Goal: Task Accomplishment & Management: Complete application form

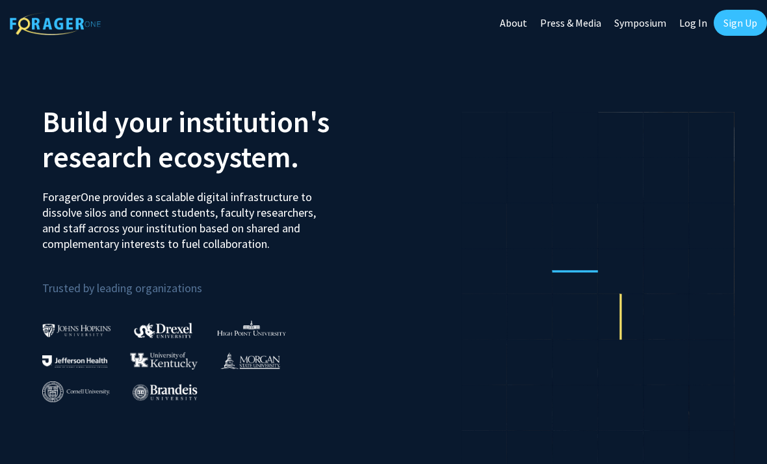
click at [740, 23] on link "Sign Up" at bounding box center [740, 23] width 53 height 26
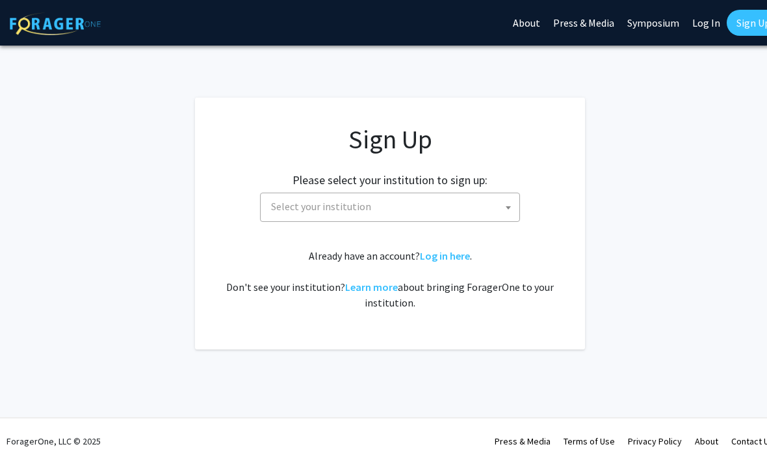
click at [465, 211] on span "Select your institution" at bounding box center [393, 206] width 254 height 27
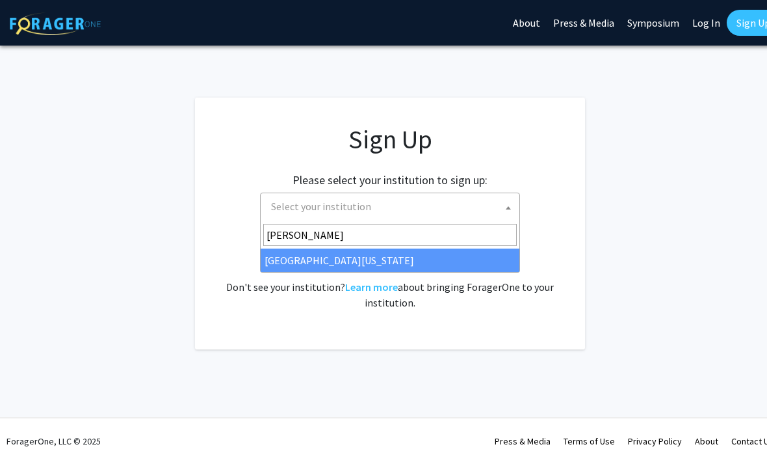
type input "kent"
select select "13"
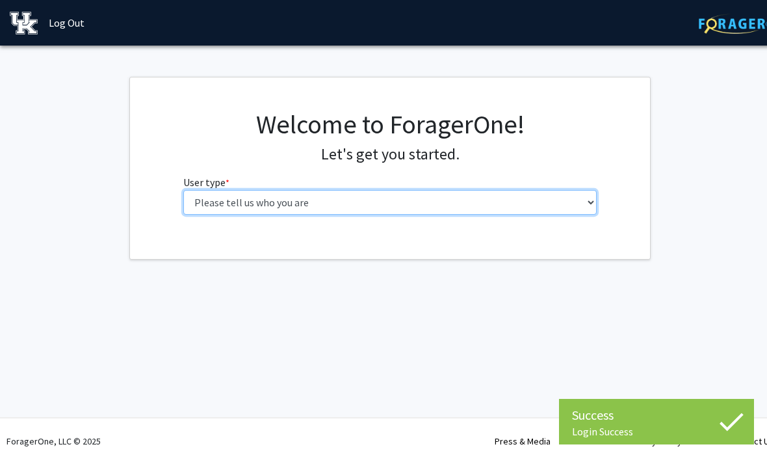
click at [523, 206] on select "Please tell us who you are Undergraduate Student Master's Student Doctoral Cand…" at bounding box center [390, 202] width 414 height 25
select select "1: undergrad"
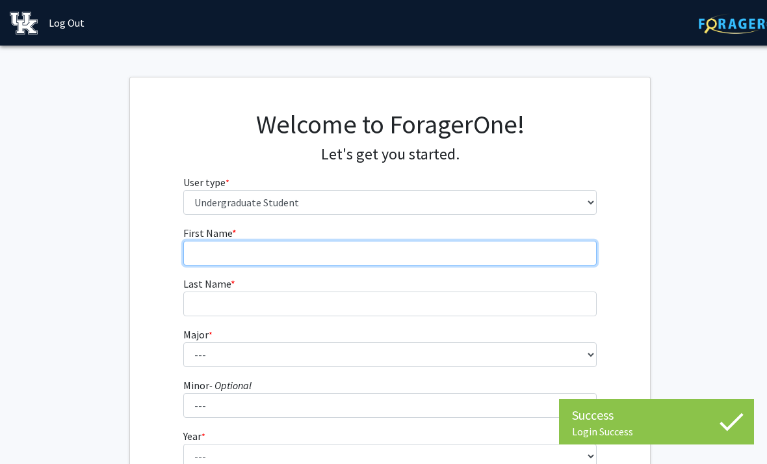
click at [527, 263] on input "First Name * required" at bounding box center [390, 253] width 414 height 25
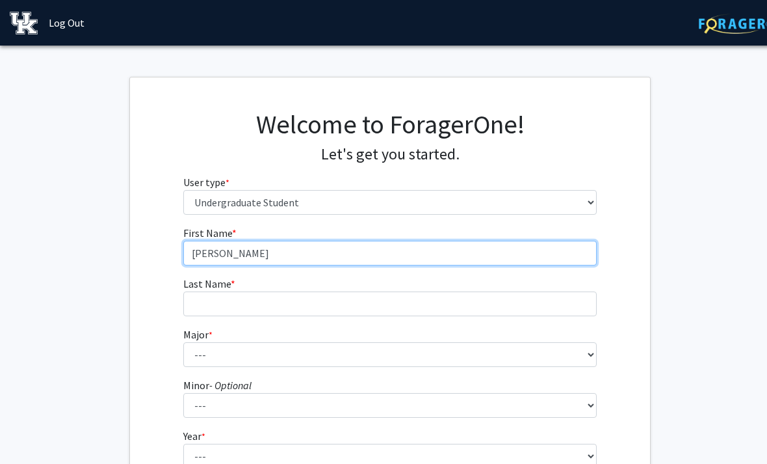
type input "[PERSON_NAME]"
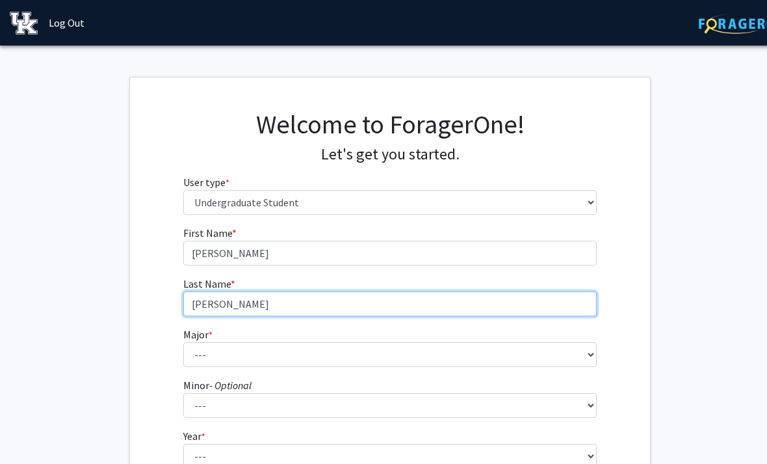
type input "[PERSON_NAME]"
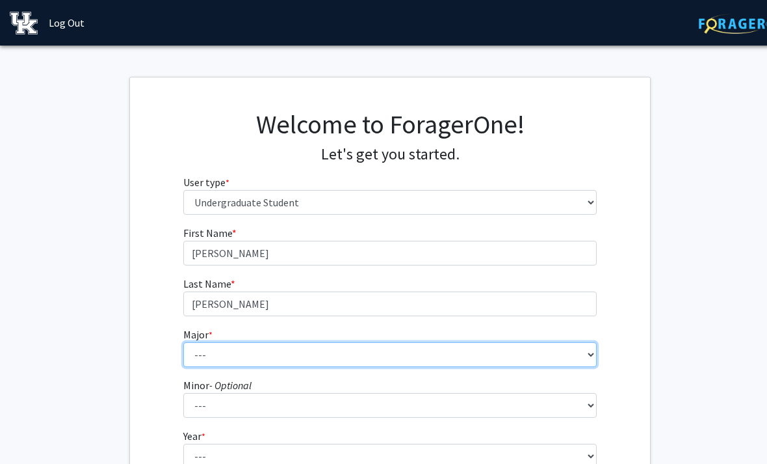
select select "96: 933"
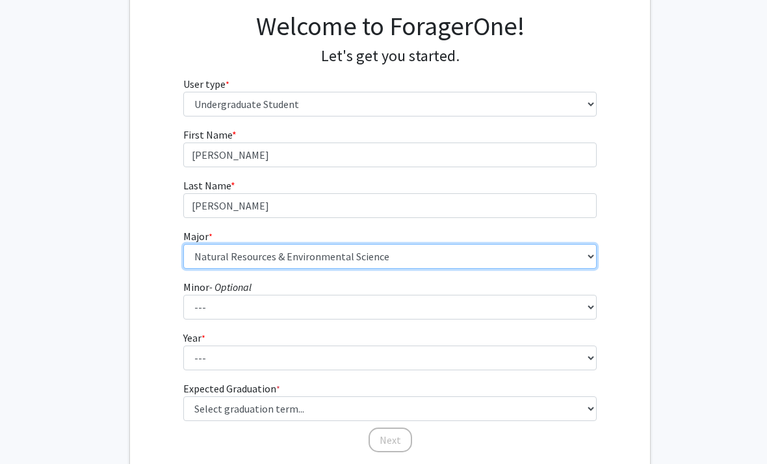
scroll to position [101, 0]
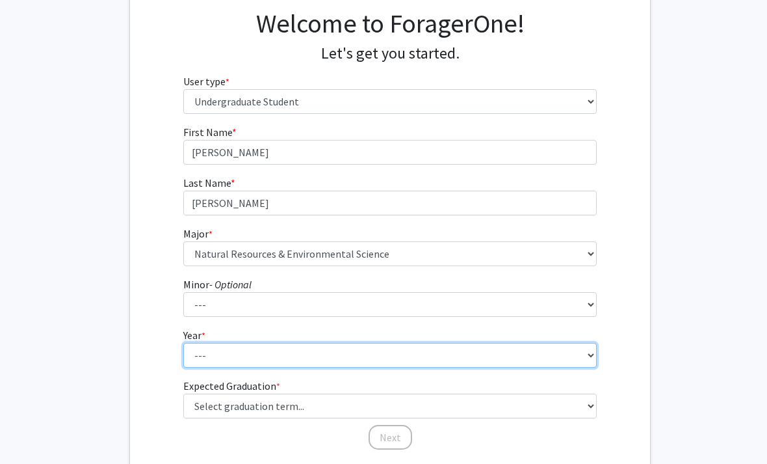
click at [442, 356] on select "--- First-year Sophomore Junior Senior Postbaccalaureate Certificate" at bounding box center [390, 355] width 414 height 25
select select "1: first-year"
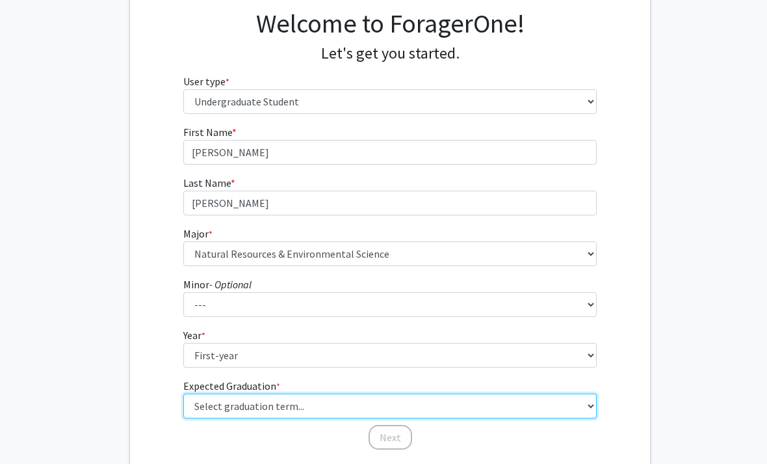
click at [410, 401] on select "Select graduation term... Spring 2025 Summer 2025 Fall 2025 Winter 2025 Spring …" at bounding box center [390, 405] width 414 height 25
select select "17: spring_2029"
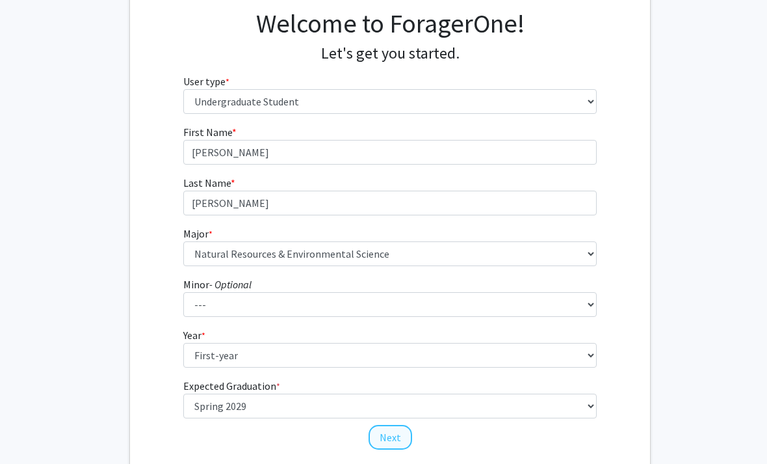
click at [389, 431] on button "Next" at bounding box center [391, 436] width 44 height 25
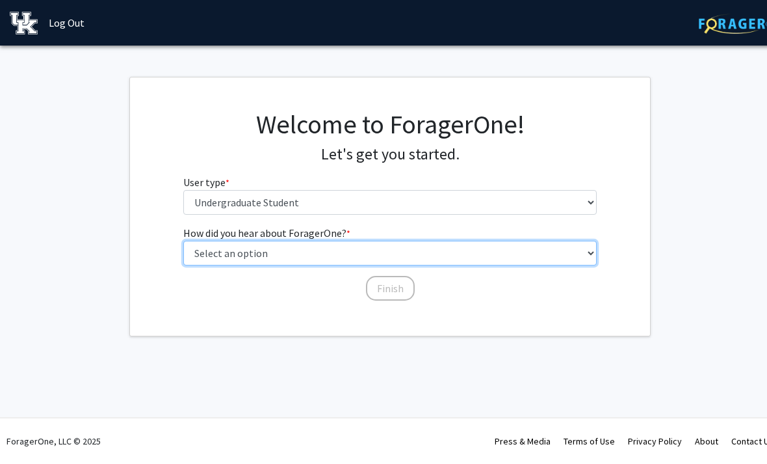
click at [452, 246] on select "Select an option Peer/student recommendation Faculty/staff recommendation Unive…" at bounding box center [390, 253] width 414 height 25
select select "4: university_email"
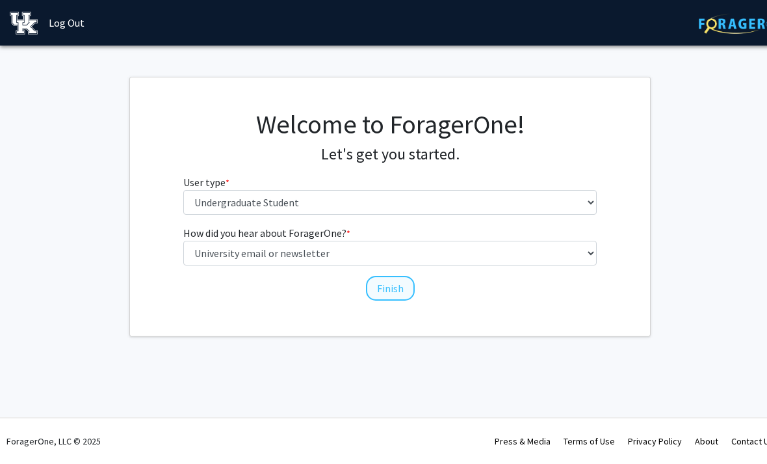
click at [398, 286] on button "Finish" at bounding box center [390, 288] width 49 height 25
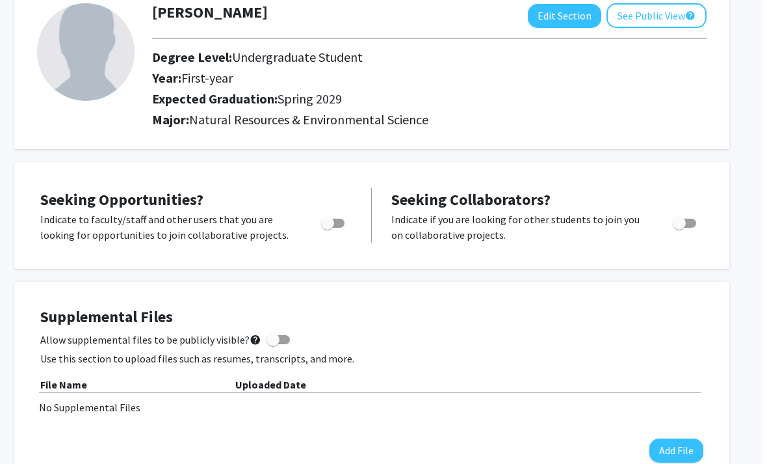
scroll to position [0, 13]
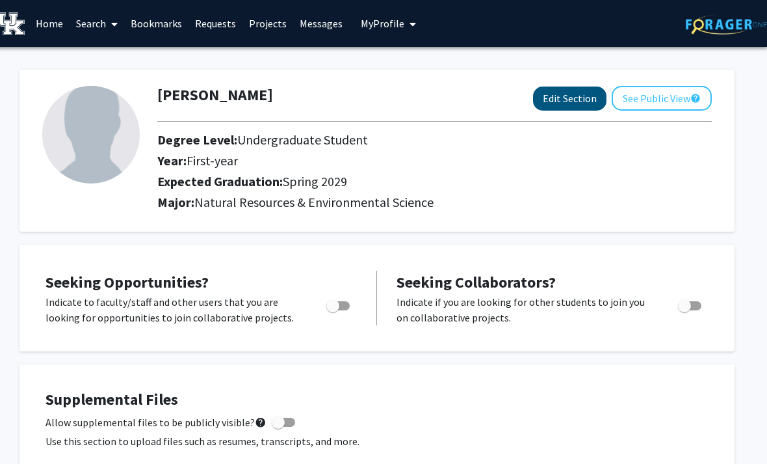
click at [576, 94] on button "Edit Section" at bounding box center [569, 98] width 73 height 24
select select "first-year"
select select "45: spring_2029"
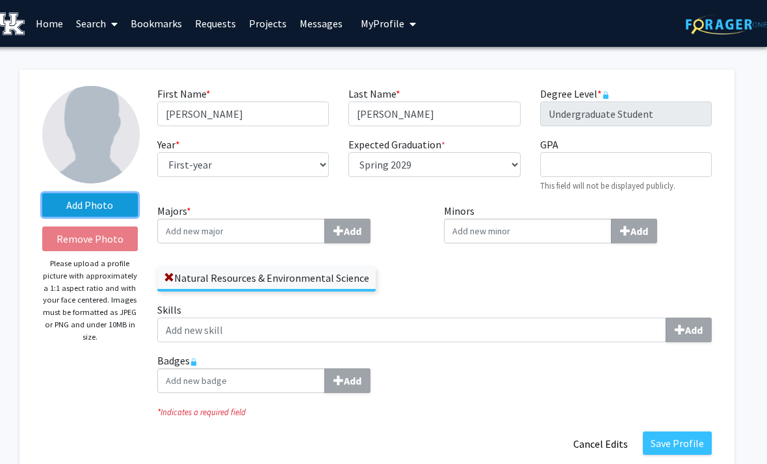
click at [112, 200] on label "Add Photo" at bounding box center [90, 204] width 96 height 23
click at [0, 0] on input "Add Photo" at bounding box center [0, 0] width 0 height 0
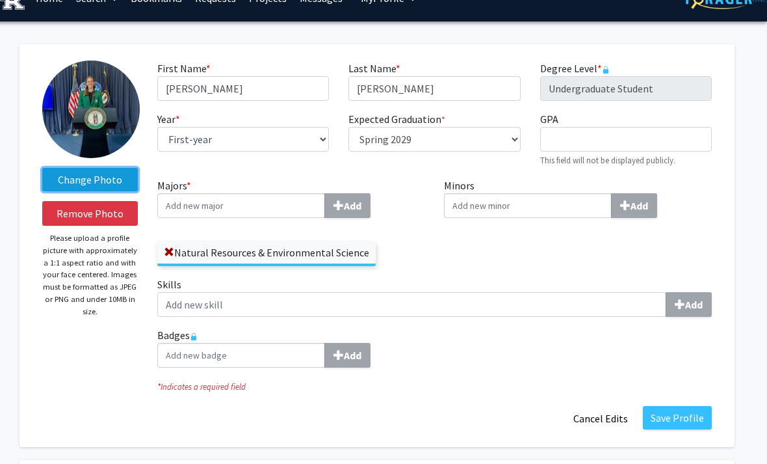
scroll to position [46, 13]
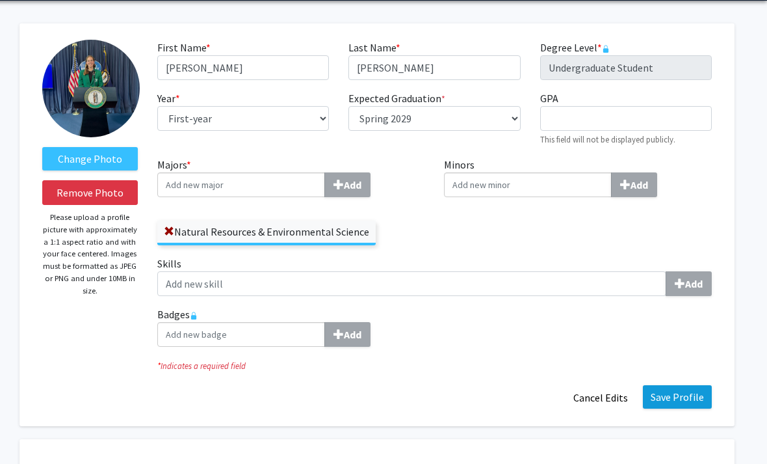
click at [685, 392] on button "Save Profile" at bounding box center [677, 396] width 69 height 23
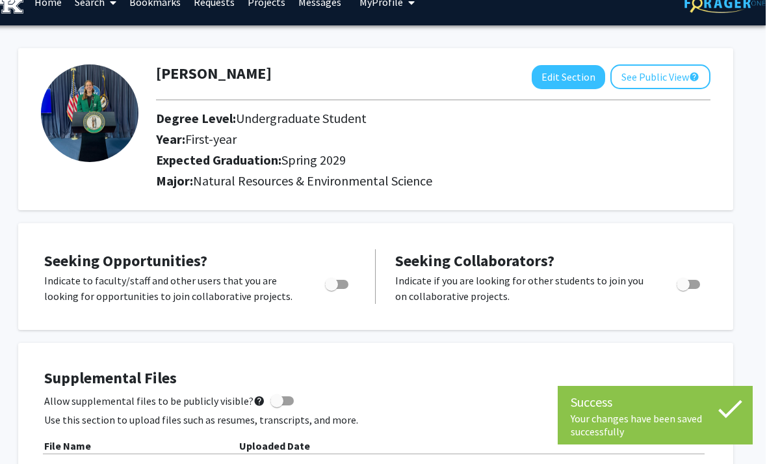
scroll to position [0, 13]
